Goal: Use online tool/utility

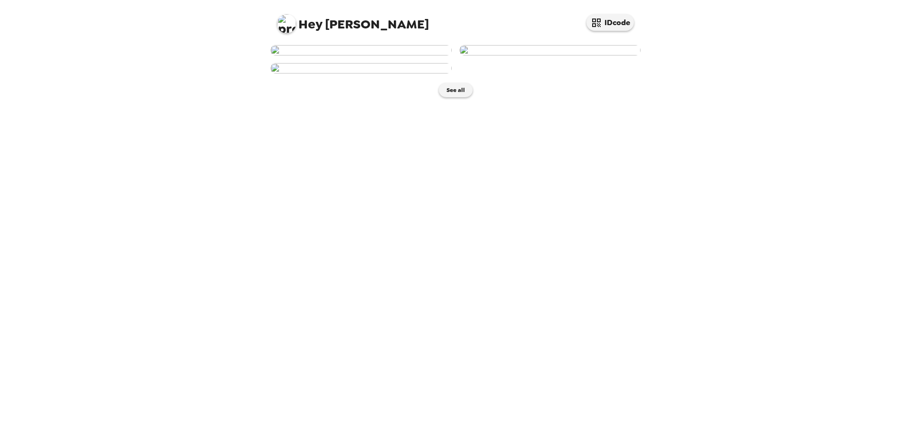
click at [379, 56] on img at bounding box center [360, 50] width 181 height 10
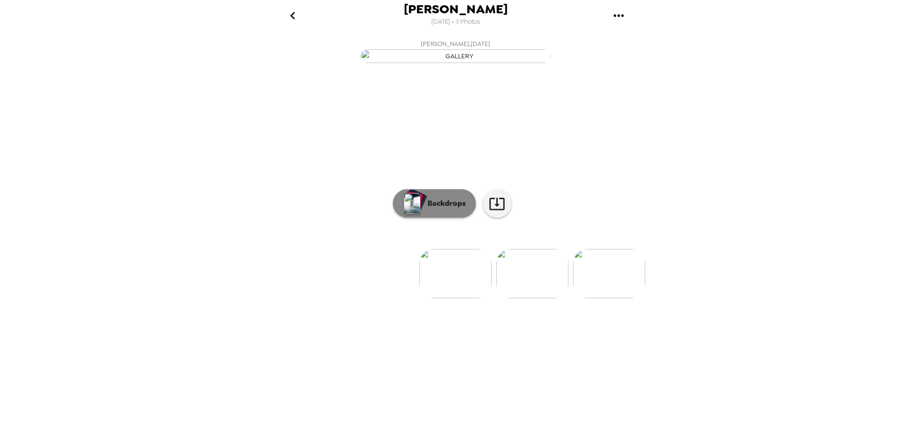
click at [436, 209] on p "Backdrops" at bounding box center [444, 203] width 43 height 11
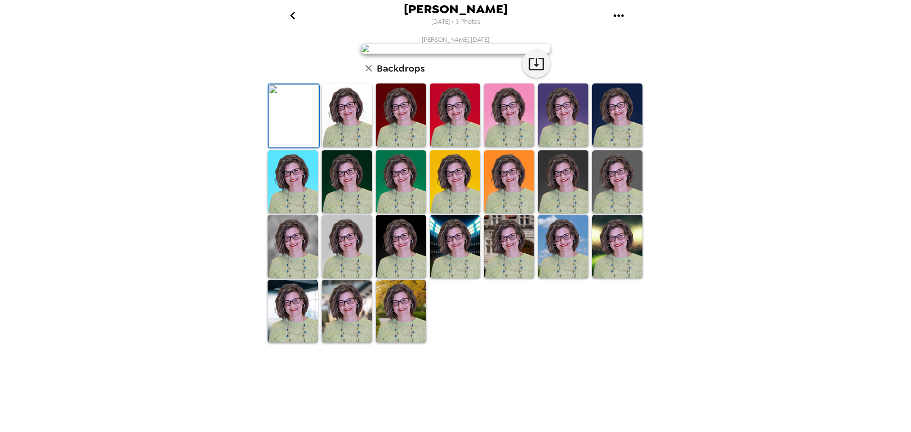
scroll to position [138, 0]
click at [340, 343] on img at bounding box center [347, 311] width 50 height 63
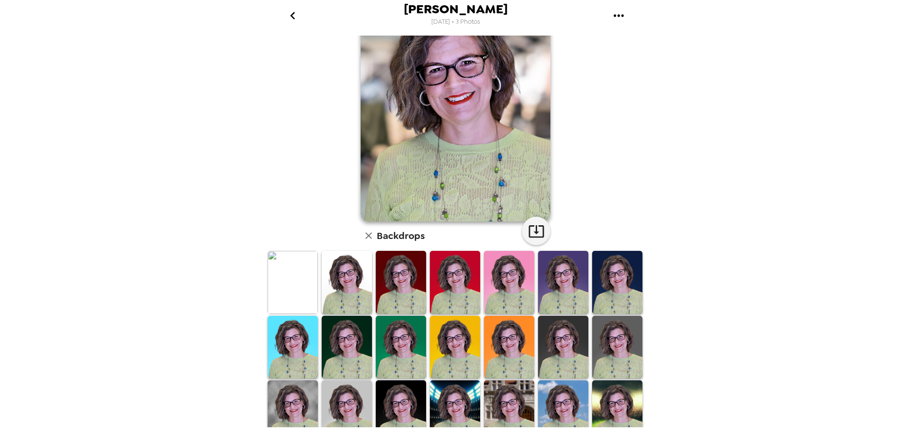
scroll to position [138, 0]
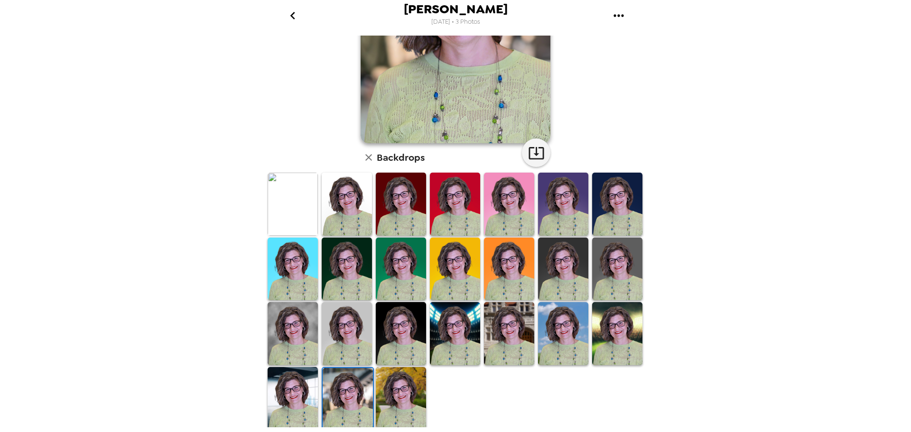
click at [401, 381] on img at bounding box center [401, 398] width 50 height 63
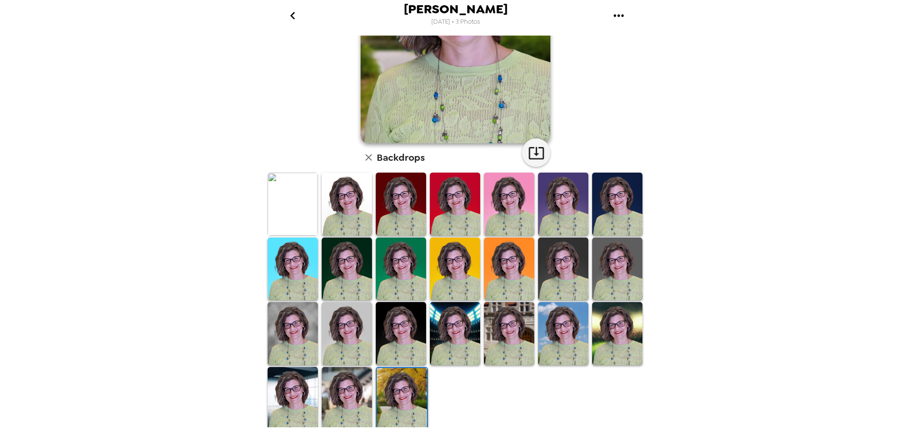
click at [283, 394] on img at bounding box center [293, 398] width 50 height 63
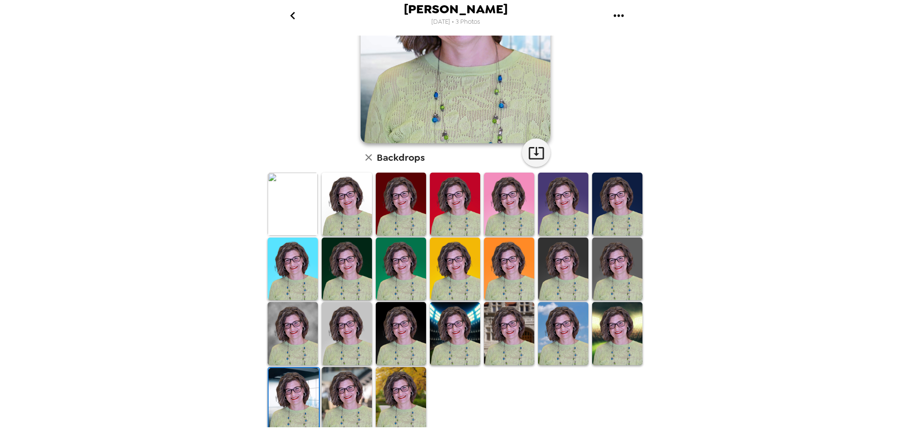
scroll to position [0, 0]
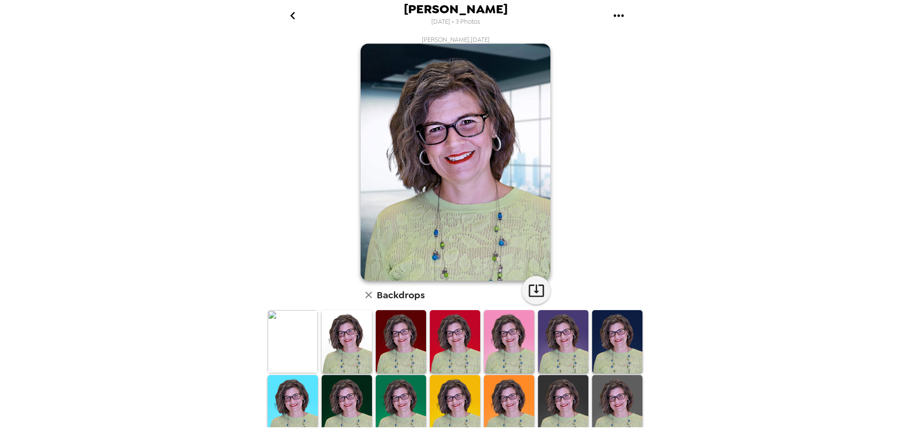
click at [567, 346] on img at bounding box center [563, 341] width 50 height 63
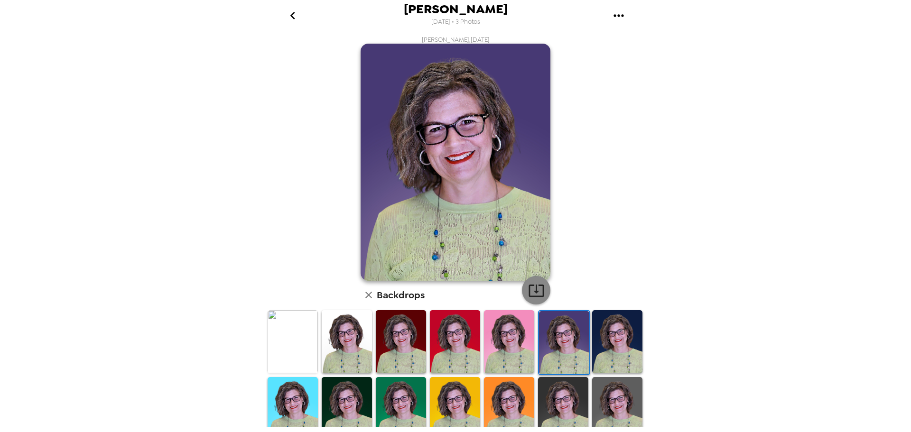
click at [534, 293] on icon "button" at bounding box center [536, 290] width 17 height 17
click at [405, 351] on img at bounding box center [401, 341] width 50 height 63
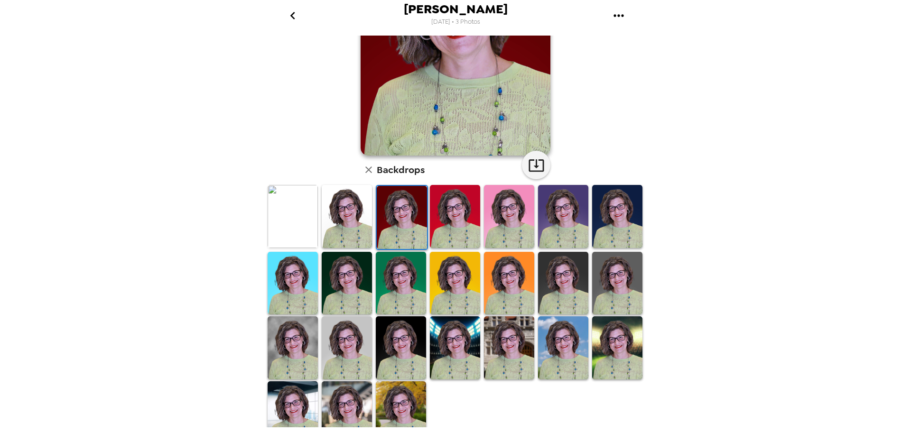
scroll to position [138, 0]
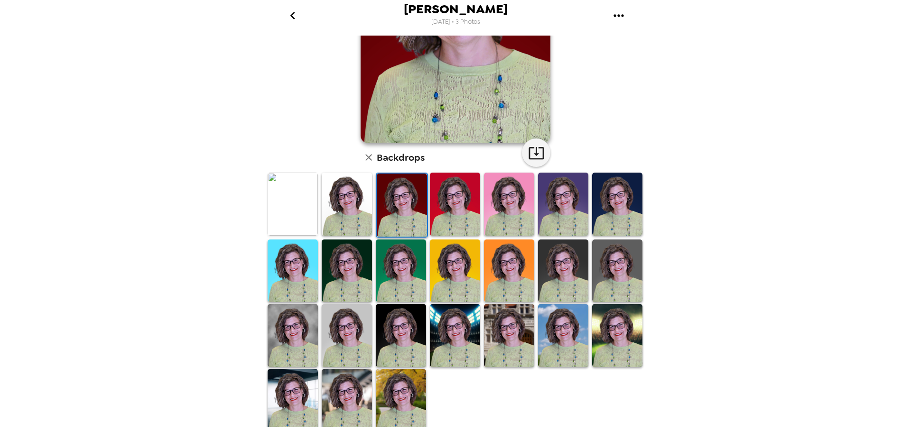
click at [458, 338] on img at bounding box center [455, 335] width 50 height 63
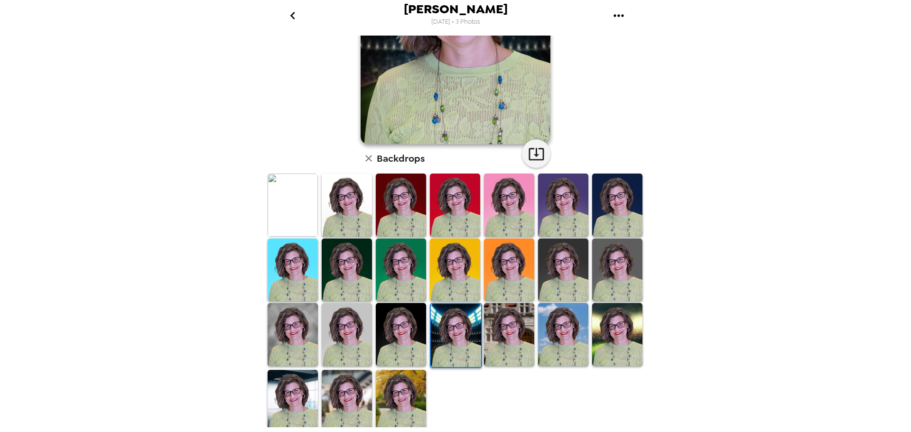
scroll to position [0, 0]
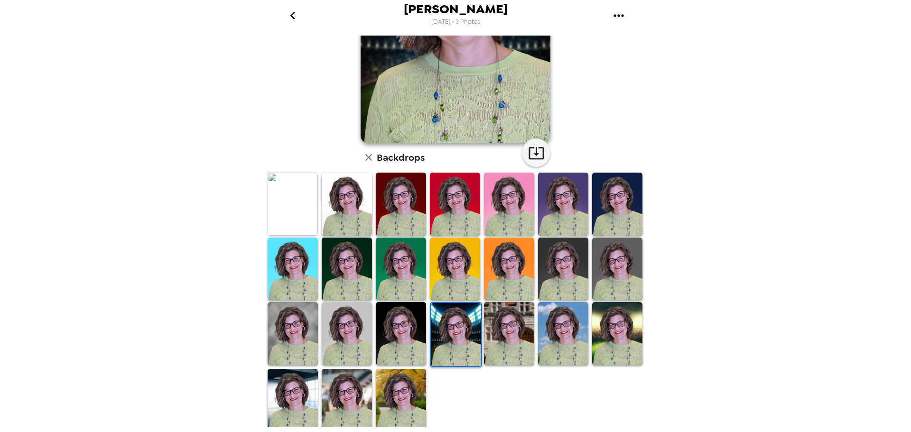
click at [598, 340] on img at bounding box center [617, 333] width 50 height 63
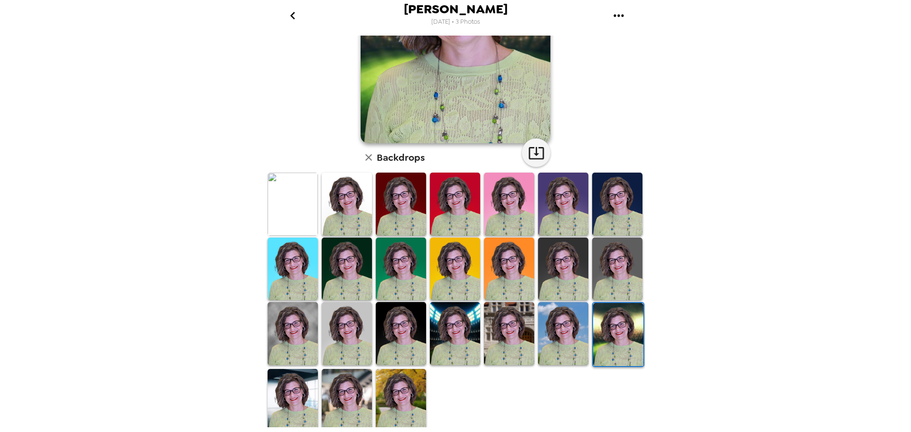
click at [557, 330] on img at bounding box center [563, 333] width 50 height 63
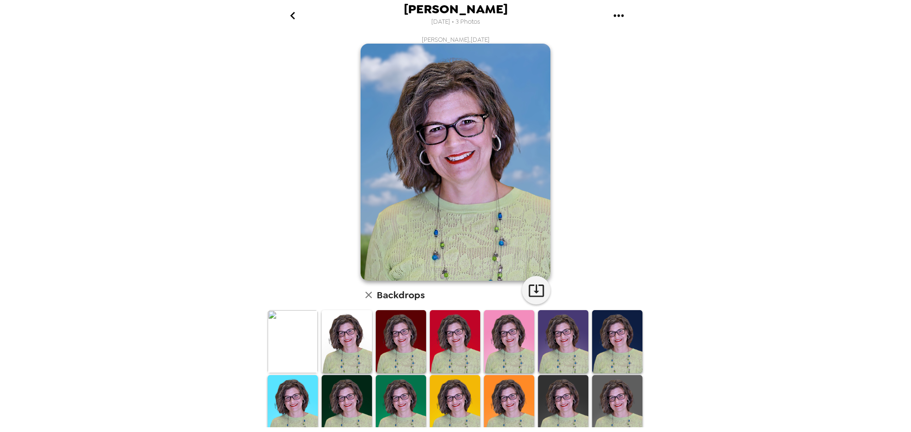
click at [502, 356] on img at bounding box center [509, 341] width 50 height 63
